Goal: Check status

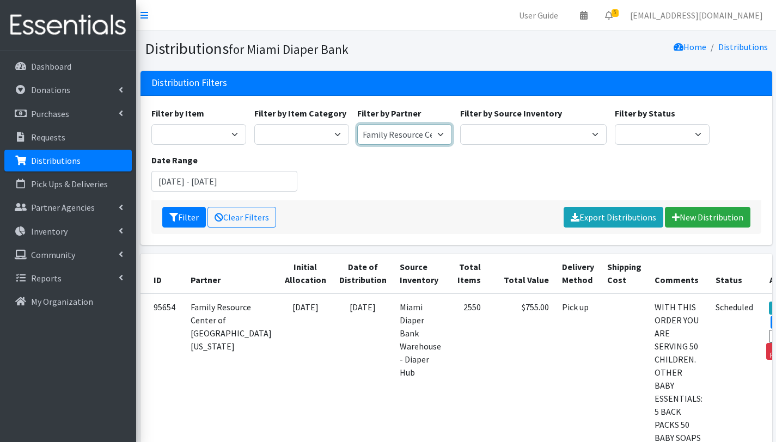
click at [413, 130] on select "A Safe Haven for [GEOGRAPHIC_DATA] Belafonte TACOLCY Center [GEOGRAPHIC_DATA] […" at bounding box center [404, 134] width 95 height 21
select select "2812"
click at [357, 124] on select "A Safe Haven for [GEOGRAPHIC_DATA] Belafonte TACOLCY Center [GEOGRAPHIC_DATA] […" at bounding box center [404, 134] width 95 height 21
click at [187, 219] on button "Filter" at bounding box center [184, 217] width 44 height 21
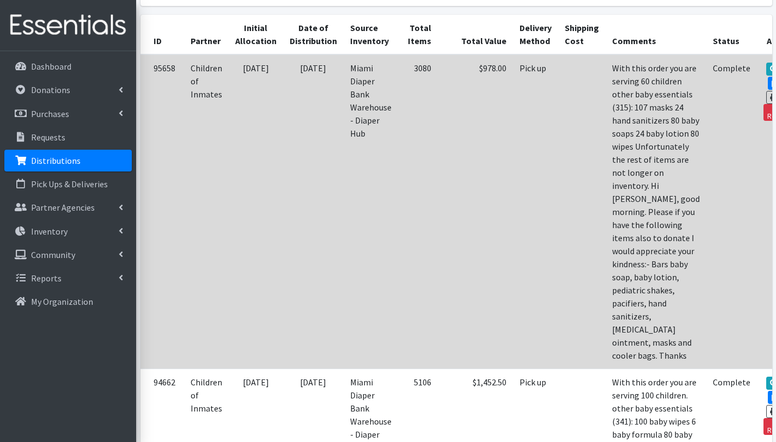
scroll to position [238, 0]
click at [766, 68] on link "View" at bounding box center [781, 70] width 31 height 13
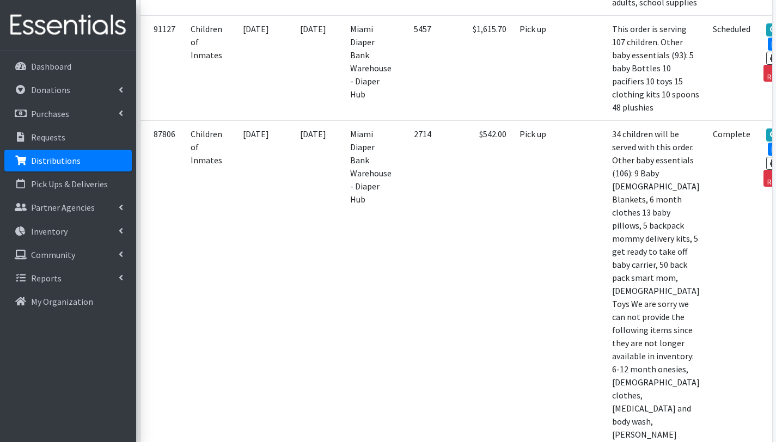
scroll to position [830, 0]
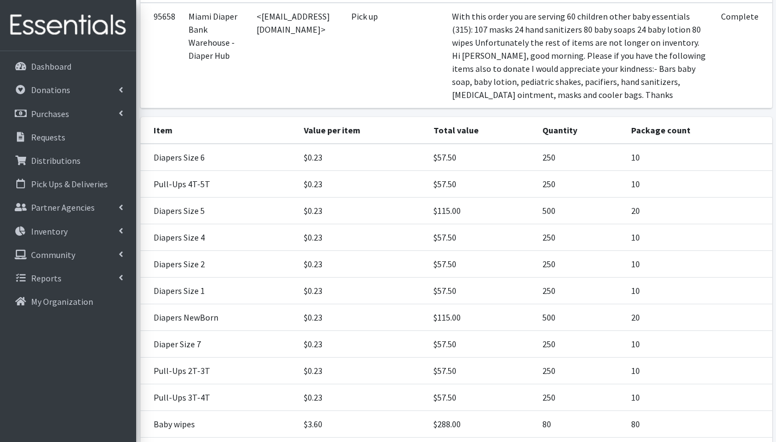
scroll to position [39, 0]
